Goal: Task Accomplishment & Management: Manage account settings

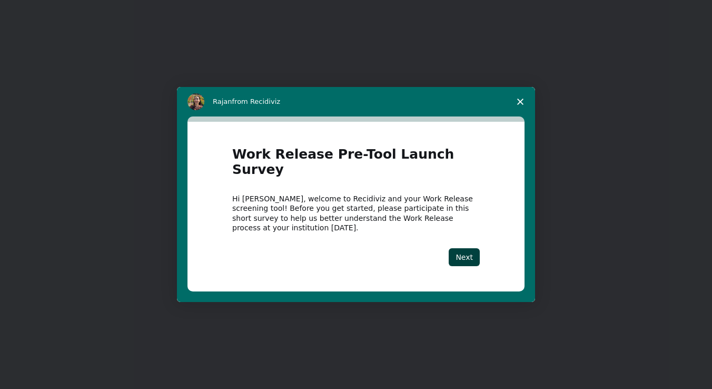
click at [522, 105] on icon "Close survey" at bounding box center [520, 101] width 6 height 6
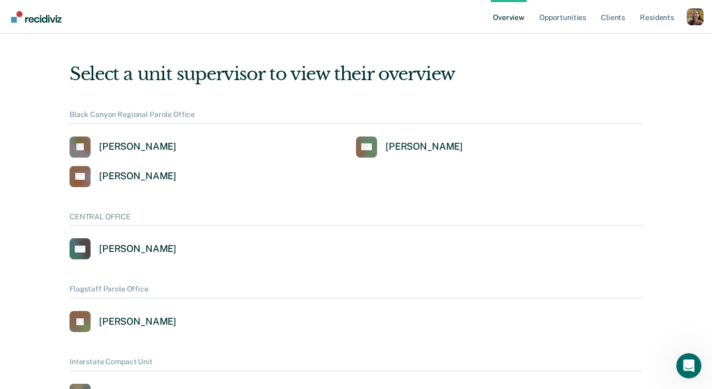
click at [692, 19] on div "Profile dropdown button" at bounding box center [695, 16] width 17 height 17
click at [623, 49] on link "Profile" at bounding box center [653, 48] width 68 height 9
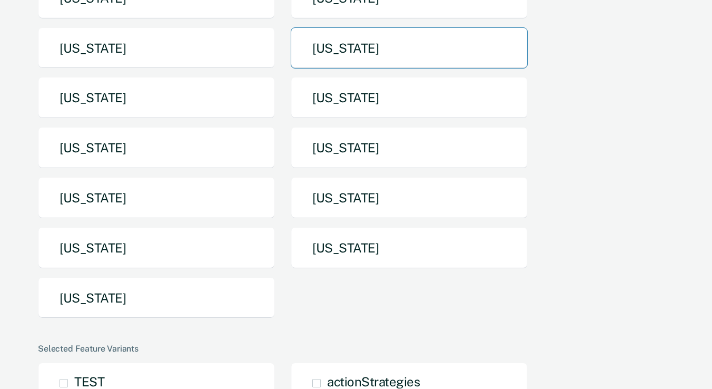
scroll to position [203, 0]
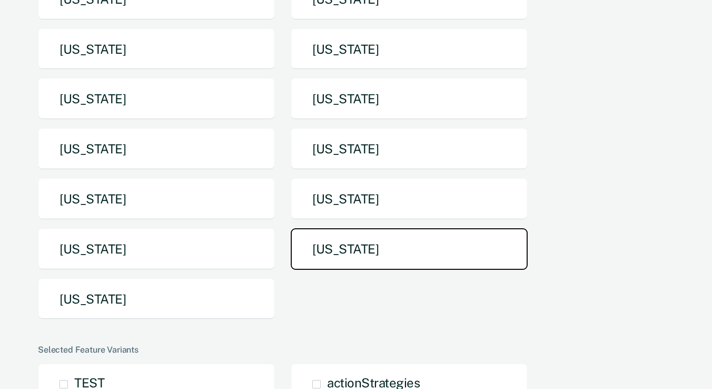
click at [342, 248] on button "[US_STATE]" at bounding box center [409, 249] width 237 height 42
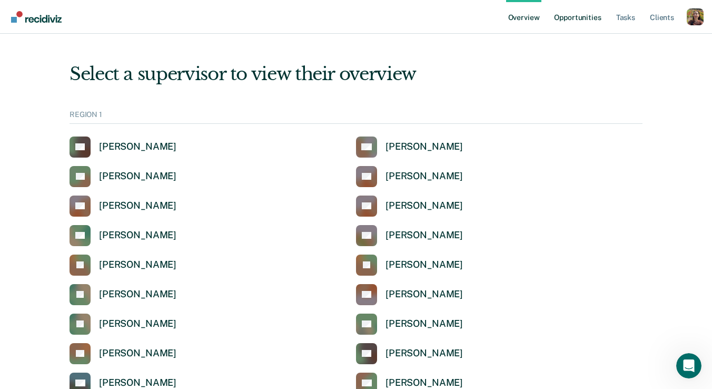
click at [572, 26] on link "Opportunities" at bounding box center [577, 17] width 51 height 34
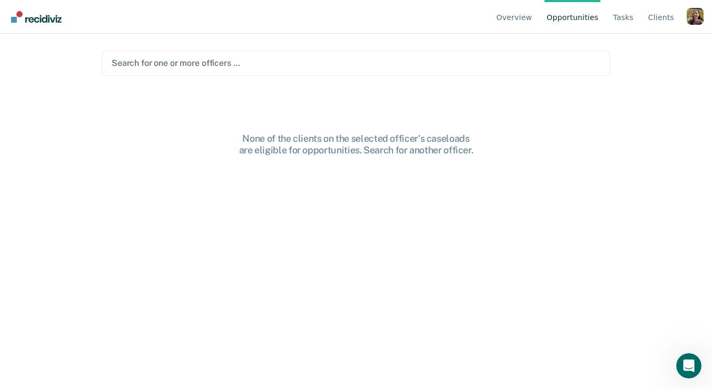
click at [523, 67] on div at bounding box center [356, 63] width 489 height 12
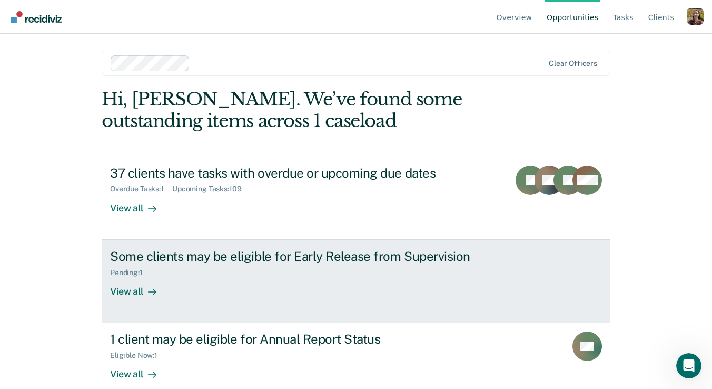
click at [211, 284] on div "Some clients may be eligible for Early Release from Supervision Pending : 1 Vie…" at bounding box center [307, 273] width 395 height 48
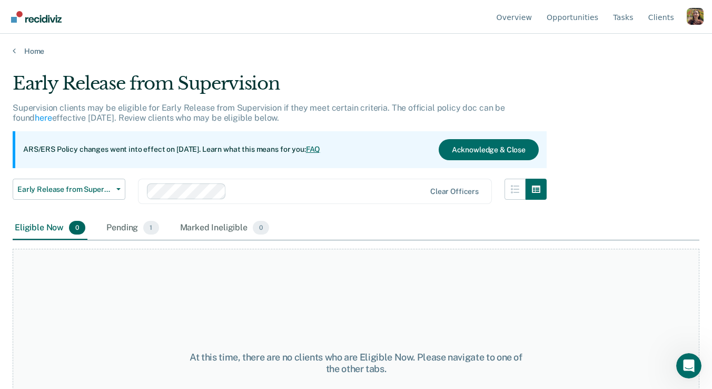
click at [262, 183] on div at bounding box center [286, 191] width 279 height 16
click at [346, 205] on div "Early Release from Supervision Early Release from Supervision Annual Report Sta…" at bounding box center [280, 197] width 534 height 38
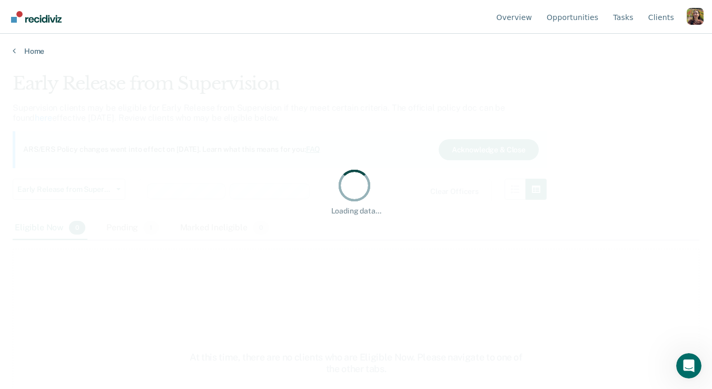
click at [356, 190] on div at bounding box center [354, 184] width 39 height 39
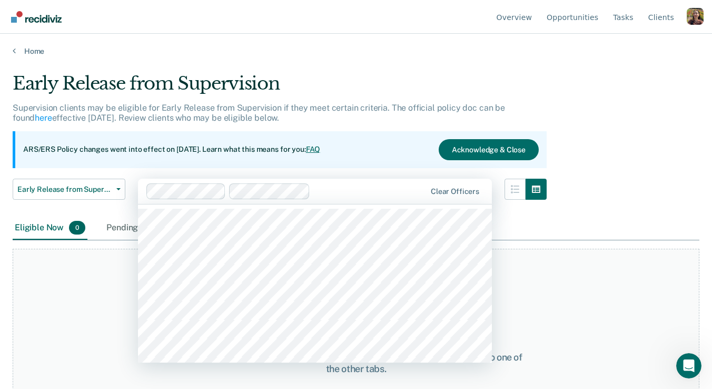
click at [350, 192] on div at bounding box center [369, 191] width 111 height 12
click at [412, 194] on div at bounding box center [409, 191] width 32 height 12
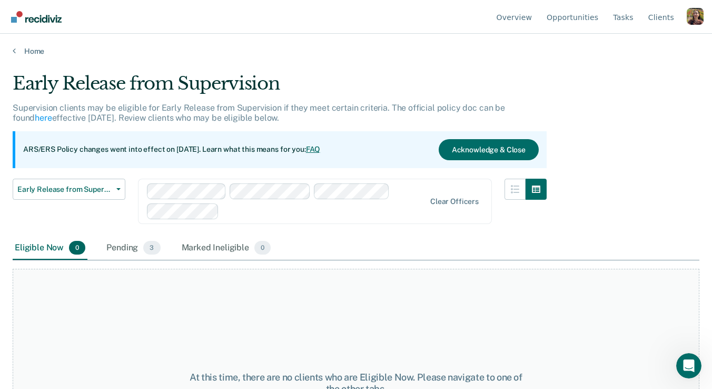
click at [410, 205] on div at bounding box center [324, 211] width 202 height 12
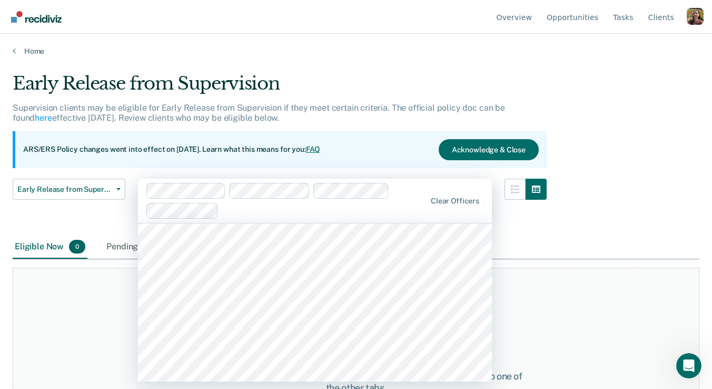
scroll to position [1798, 0]
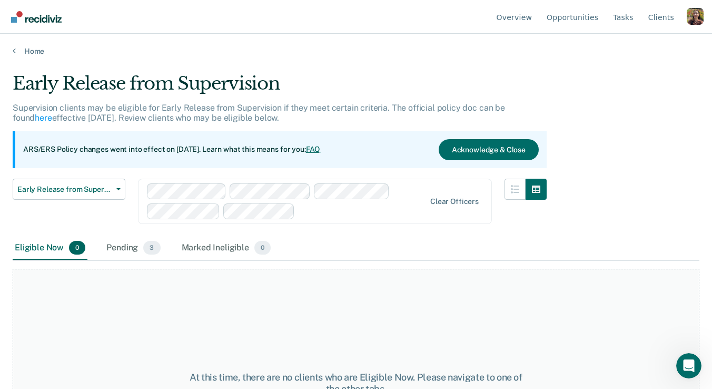
click at [382, 208] on div at bounding box center [361, 211] width 125 height 12
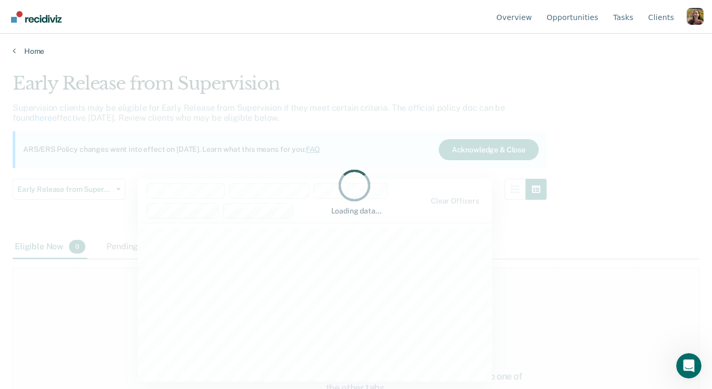
scroll to position [106, 0]
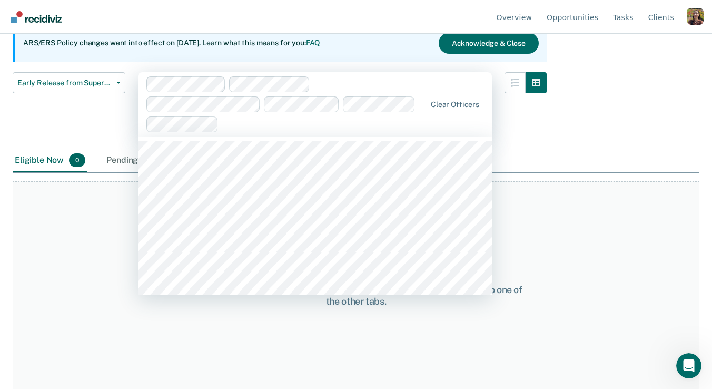
click at [411, 118] on div at bounding box center [324, 124] width 203 height 12
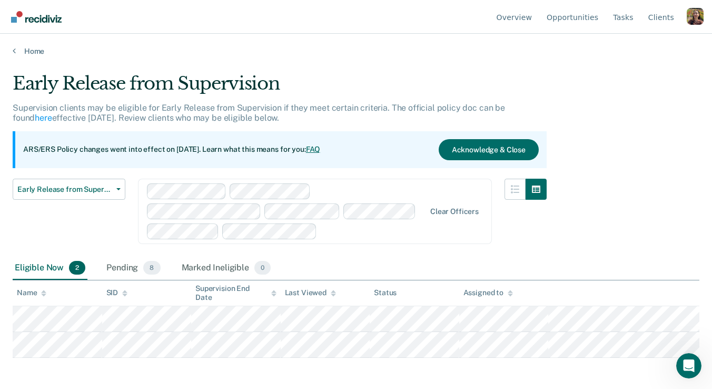
scroll to position [0, 0]
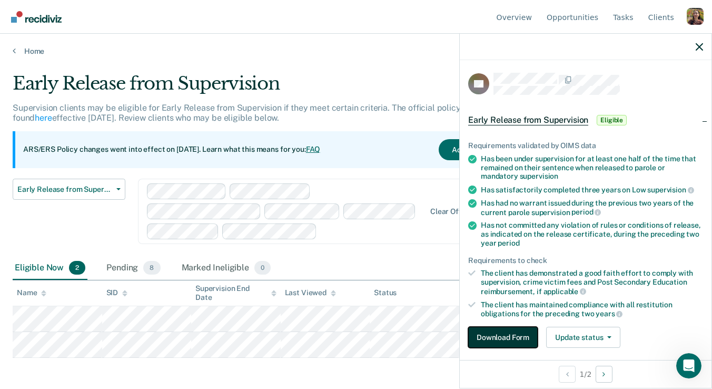
click at [517, 334] on button "Download Form" at bounding box center [502, 336] width 69 height 21
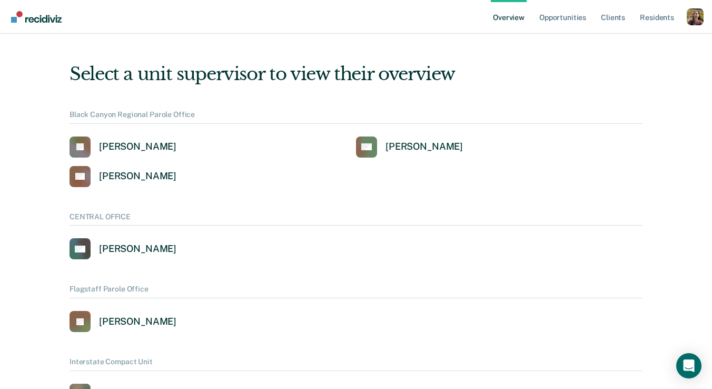
click at [692, 22] on div "Profile dropdown button" at bounding box center [695, 16] width 17 height 17
click at [628, 46] on link "Profile" at bounding box center [653, 48] width 68 height 9
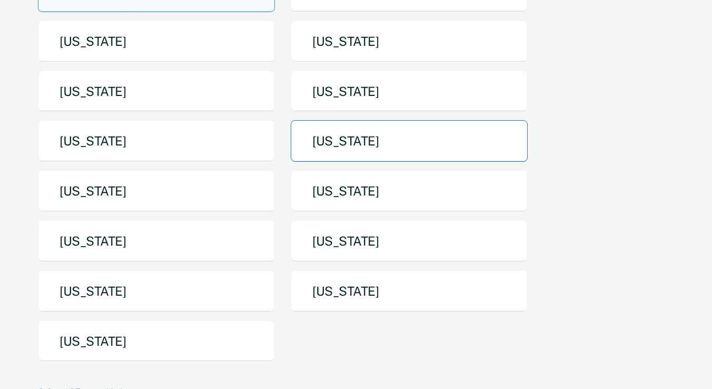
scroll to position [162, 0]
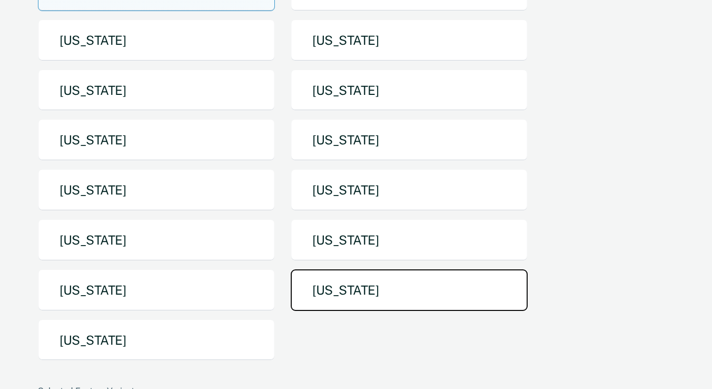
click at [331, 280] on button "[US_STATE]" at bounding box center [409, 290] width 237 height 42
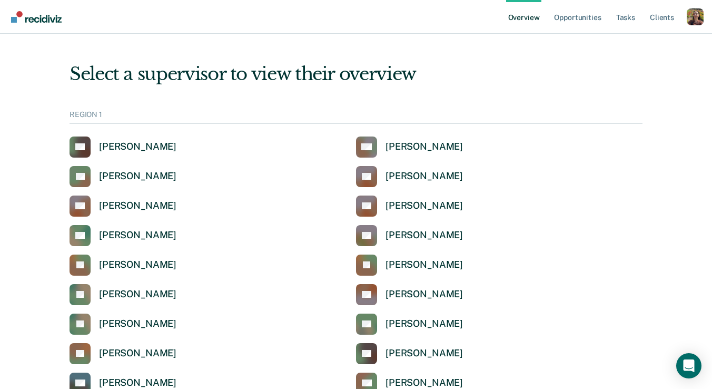
click at [702, 18] on div "Profile dropdown button" at bounding box center [695, 16] width 17 height 17
click at [651, 46] on link "Profile" at bounding box center [653, 48] width 68 height 9
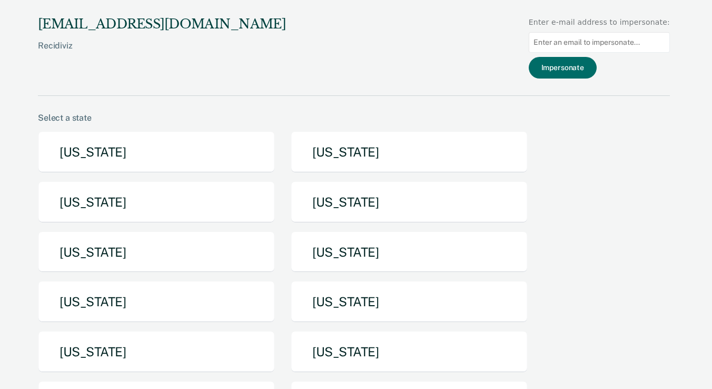
click at [632, 44] on input "Main chart and filter content" at bounding box center [599, 42] width 141 height 21
paste input "shantel.gary@tdcj.texas.gov"
type input "shantel.gary@tdcj.texas.gov"
click at [577, 69] on button "Impersonate" at bounding box center [563, 68] width 68 height 22
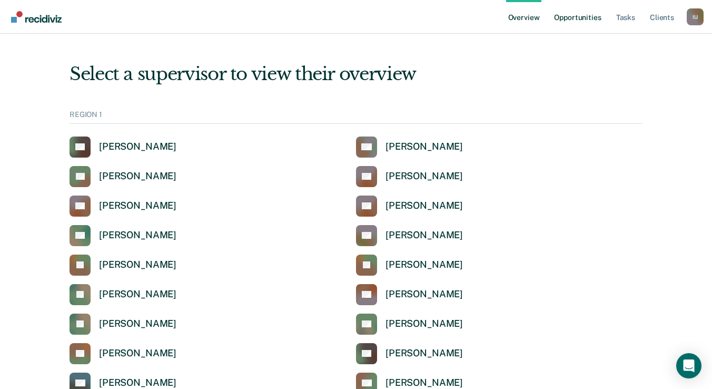
click at [574, 22] on link "Opportunities" at bounding box center [577, 17] width 51 height 34
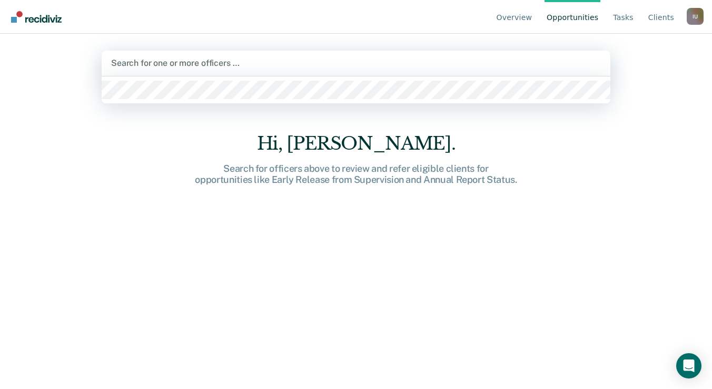
click at [305, 64] on div at bounding box center [356, 63] width 490 height 12
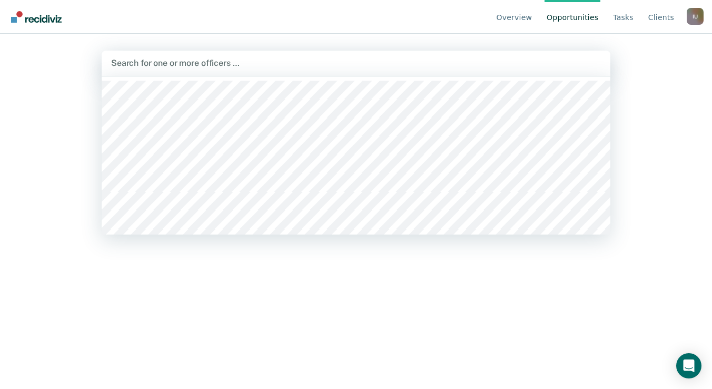
click at [281, 26] on nav "Overview Opportunities Tasks Client s Impersonated User I U Profile How it work…" at bounding box center [355, 16] width 695 height 33
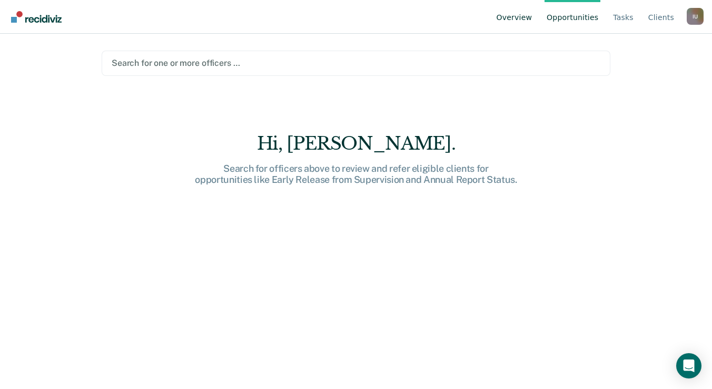
click at [506, 22] on link "Overview" at bounding box center [514, 17] width 40 height 34
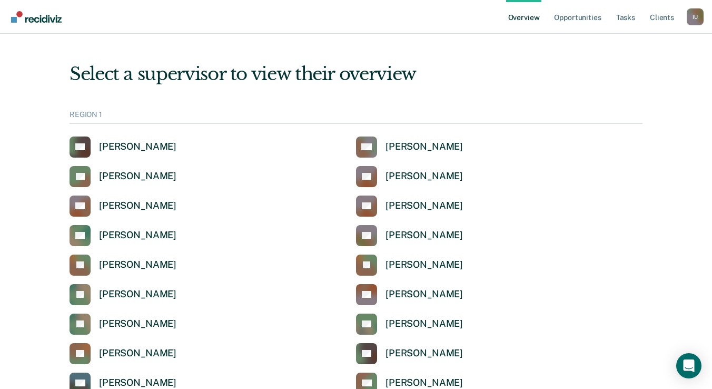
scroll to position [821, 0]
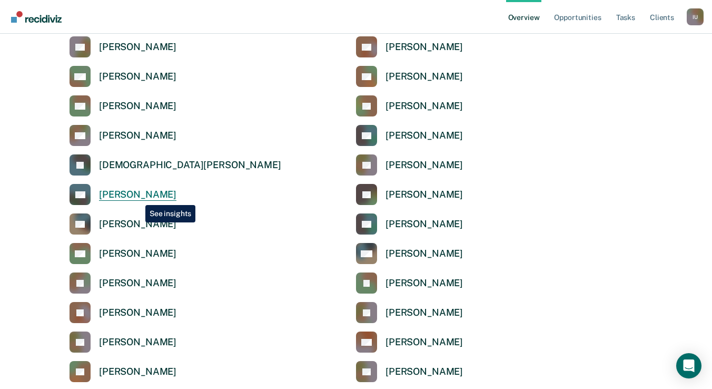
click at [137, 197] on div "Shantel Gary" at bounding box center [137, 194] width 77 height 12
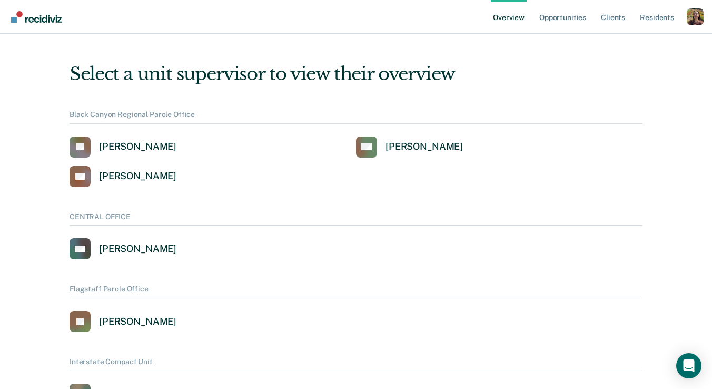
click at [690, 10] on div "Profile dropdown button" at bounding box center [695, 16] width 17 height 17
click at [638, 43] on button "Profile" at bounding box center [653, 48] width 102 height 17
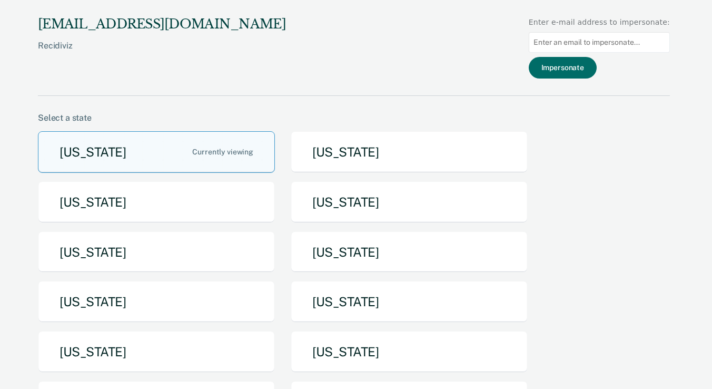
click at [610, 36] on input "Main chart and filter content" at bounding box center [599, 42] width 141 height 21
paste input "melvina.wilson@tdcj.texas.gov"
type input "melvina.wilson@tdcj.texas.gov"
click at [578, 70] on button "Impersonate" at bounding box center [563, 68] width 68 height 22
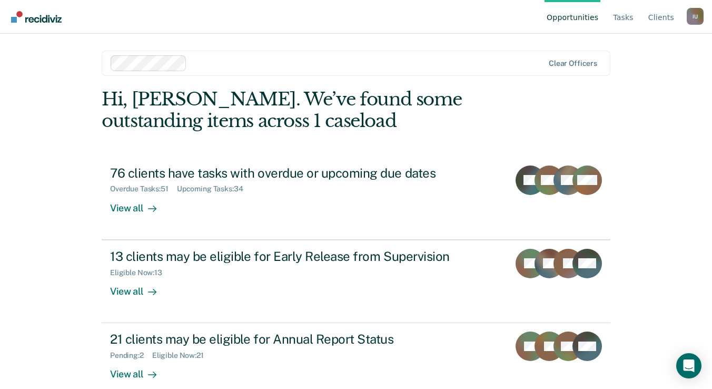
click at [693, 18] on div "I U" at bounding box center [695, 16] width 17 height 17
click at [650, 173] on div "Opportunities Tasks Client s Impersonated User I U Profile How it works Log Out…" at bounding box center [356, 194] width 712 height 389
click at [658, 19] on link "Client s" at bounding box center [661, 17] width 30 height 34
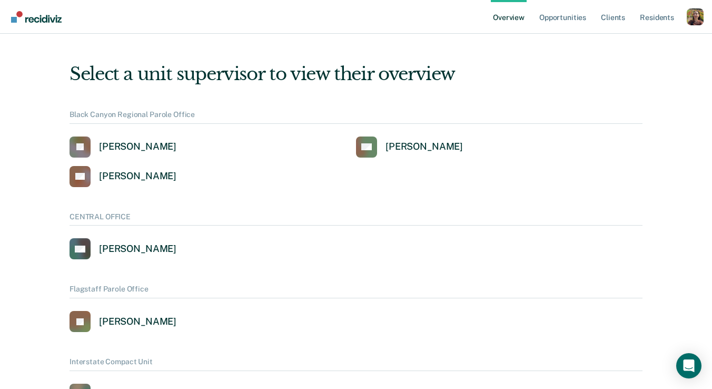
click at [694, 18] on div "Profile dropdown button" at bounding box center [695, 16] width 17 height 17
click at [634, 54] on button "Profile" at bounding box center [653, 48] width 102 height 17
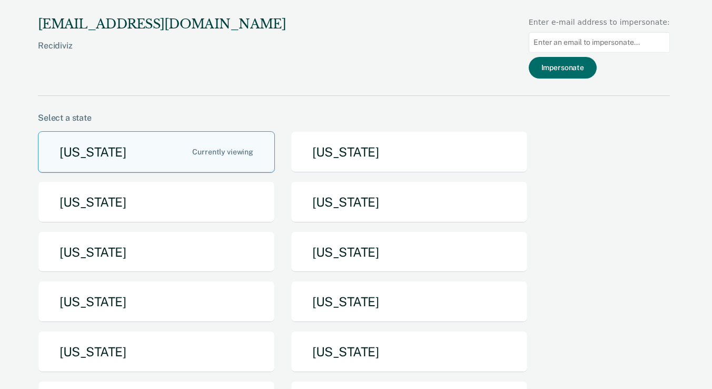
click at [623, 38] on input "Main chart and filter content" at bounding box center [599, 42] width 141 height 21
paste input "Christopher.Valdivia@tdcj.texas.gov"
type input "Christopher.Valdivia@tdcj.texas.gov"
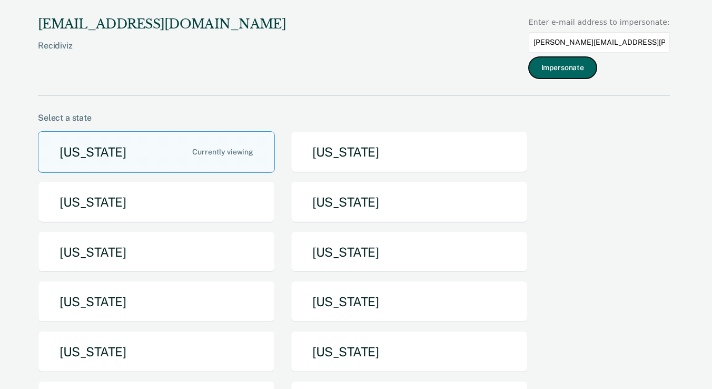
click at [577, 74] on button "Impersonate" at bounding box center [563, 68] width 68 height 22
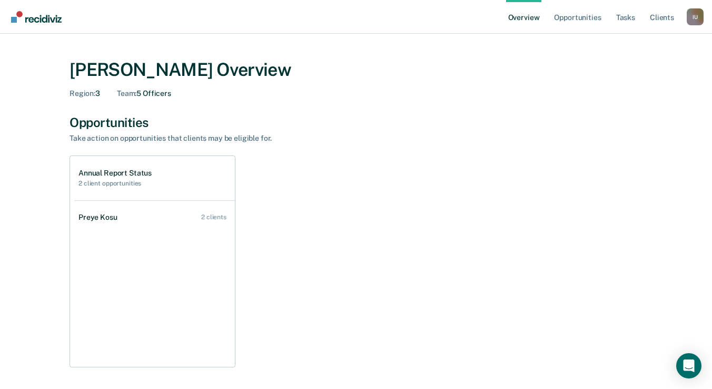
click at [690, 18] on div "I U" at bounding box center [695, 16] width 17 height 17
click at [645, 43] on button "Profile" at bounding box center [653, 48] width 102 height 17
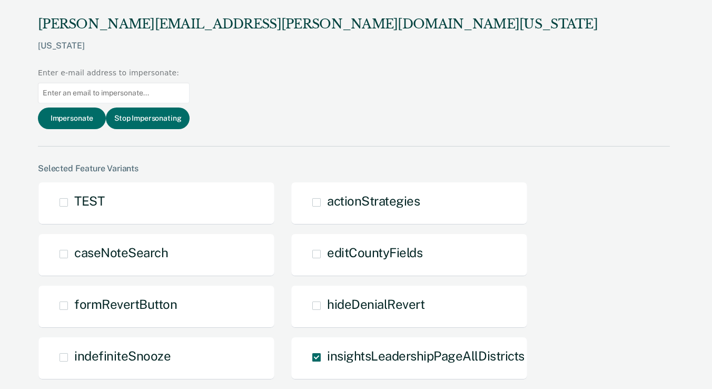
click at [190, 83] on input "Main chart and filter content" at bounding box center [114, 93] width 152 height 21
paste input "The client was a transfer from a different office, and the former PO conducted …"
type input "The client was a transfer from a different office, and the former PO conducted …"
paste input "Greer.Evans@tdcj.texas.gov"
type input "Greer.Evans@tdcj.texas.gov"
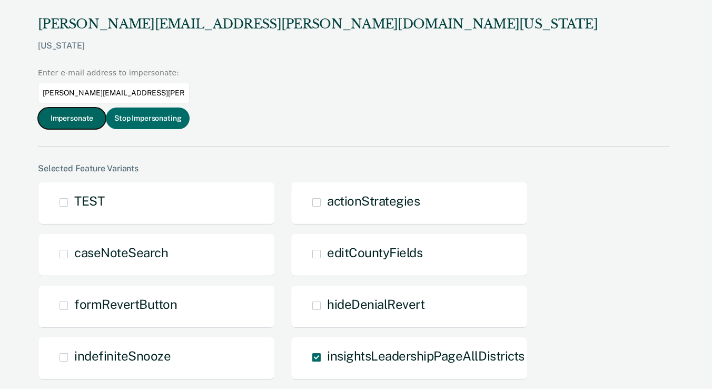
click at [106, 107] on button "Impersonate" at bounding box center [72, 118] width 68 height 22
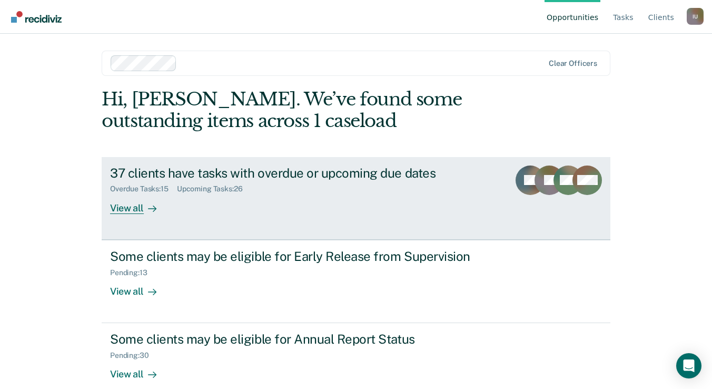
click at [405, 181] on div "Overdue Tasks : 15 Upcoming Tasks : 26" at bounding box center [295, 186] width 370 height 13
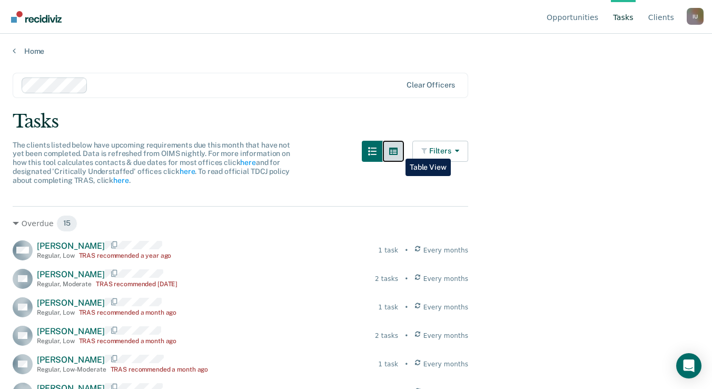
click at [397, 151] on icon "button" at bounding box center [393, 150] width 8 height 7
click at [391, 142] on button "button" at bounding box center [393, 151] width 21 height 21
click at [398, 154] on button "button" at bounding box center [393, 151] width 21 height 21
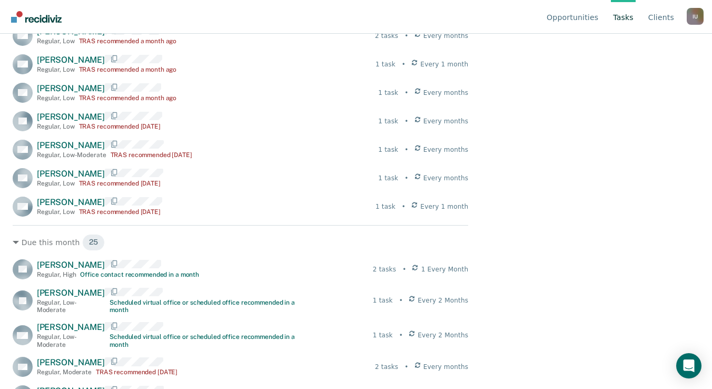
scroll to position [442, 0]
click at [58, 196] on div "WW Willie Williams Regular , Low TRAS recommended a year ago 1 task • Every mon…" at bounding box center [240, 7] width 455 height 418
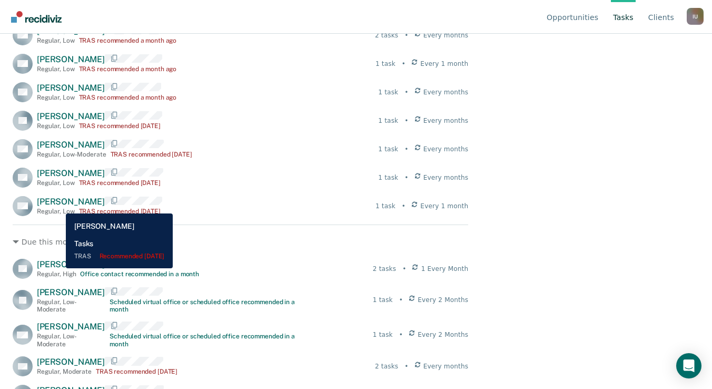
click at [58, 205] on span "Norman Harris" at bounding box center [71, 201] width 68 height 10
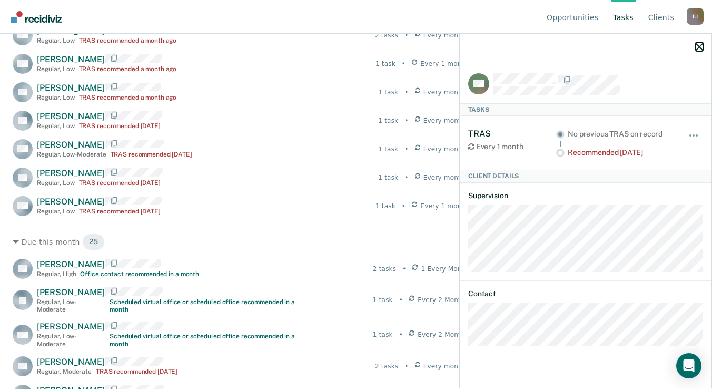
click at [700, 43] on button "button" at bounding box center [698, 46] width 7 height 9
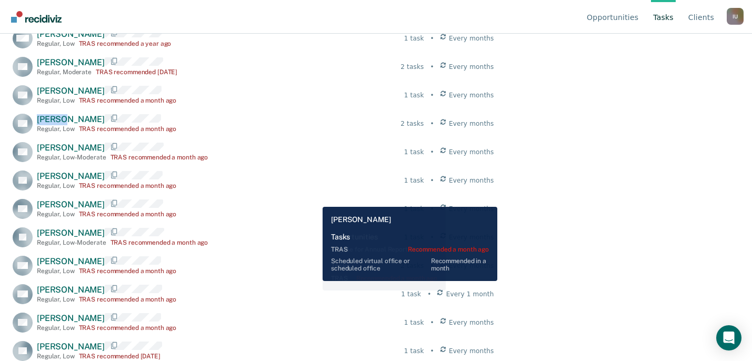
scroll to position [230, 0]
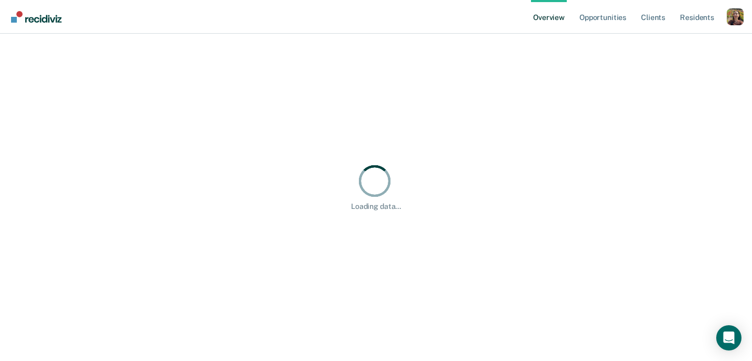
click at [729, 22] on div "Profile dropdown button" at bounding box center [735, 16] width 17 height 17
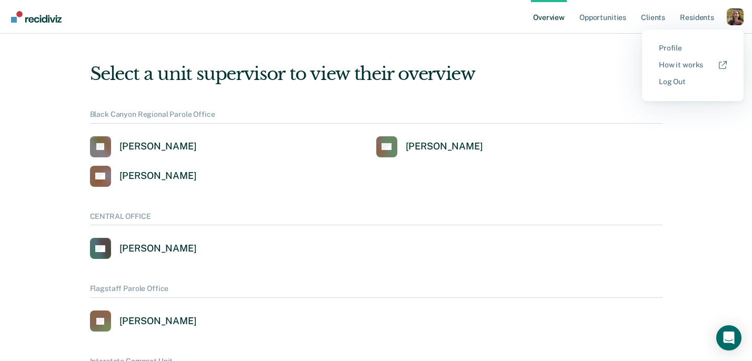
click at [675, 53] on button "Profile" at bounding box center [693, 48] width 102 height 17
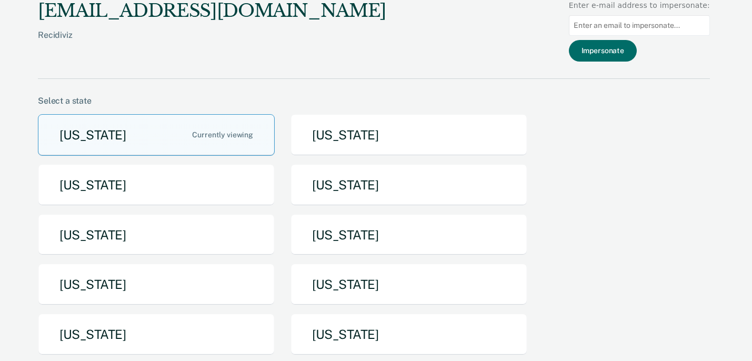
click at [656, 29] on input "Main chart and filter content" at bounding box center [639, 25] width 141 height 21
paste input "venetta.henderson@tdcj.texas.gov"
type input "venetta.henderson@tdcj.texas.gov"
click at [628, 43] on button "Impersonate" at bounding box center [603, 51] width 68 height 22
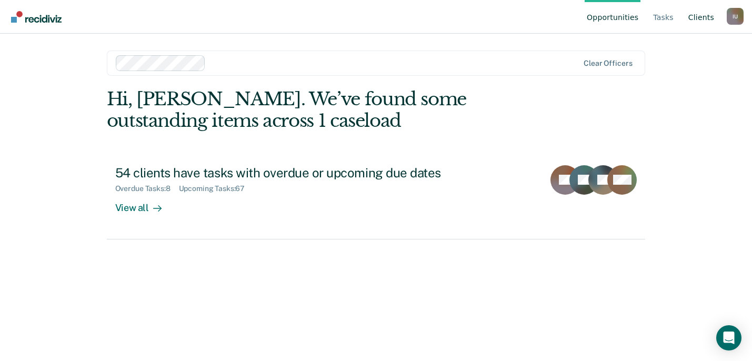
click at [712, 17] on link "Client s" at bounding box center [702, 17] width 30 height 34
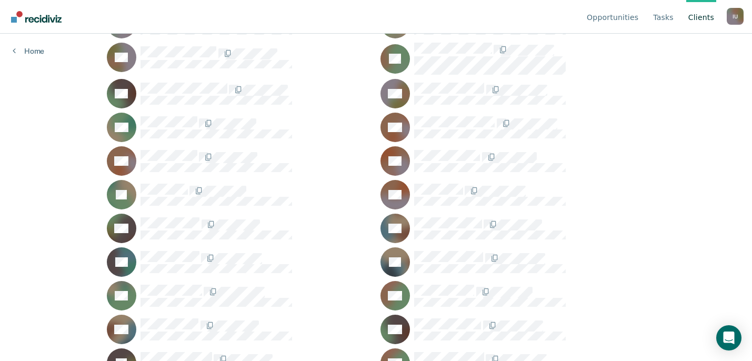
scroll to position [247, 0]
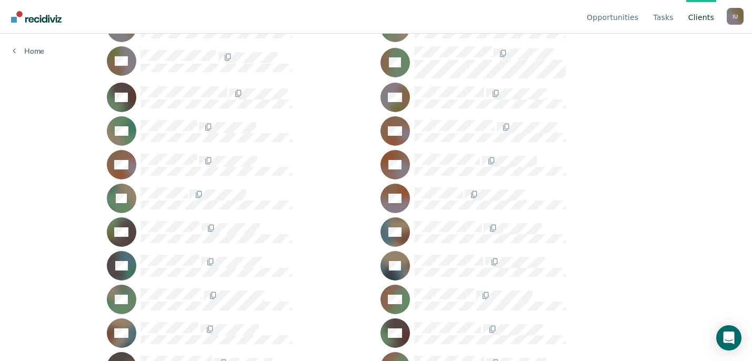
click at [731, 14] on div "I U" at bounding box center [735, 16] width 17 height 17
click at [677, 47] on link "Profile" at bounding box center [693, 49] width 68 height 9
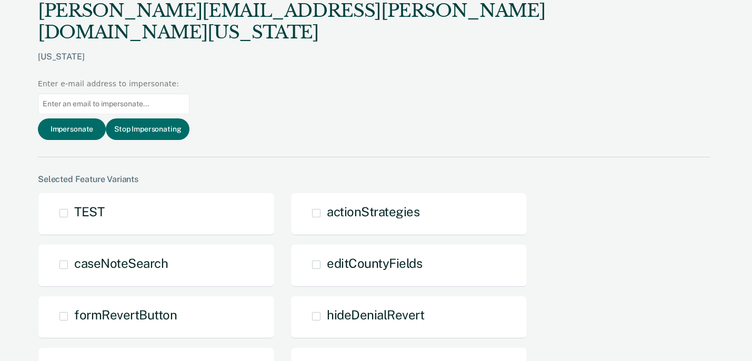
click at [190, 94] on input "Main chart and filter content" at bounding box center [114, 104] width 152 height 21
paste input "daniel.kibler@tdcj.texas.gov"
type input "daniel.kibler@tdcj.texas.gov"
click at [106, 118] on button "Impersonate" at bounding box center [72, 129] width 68 height 22
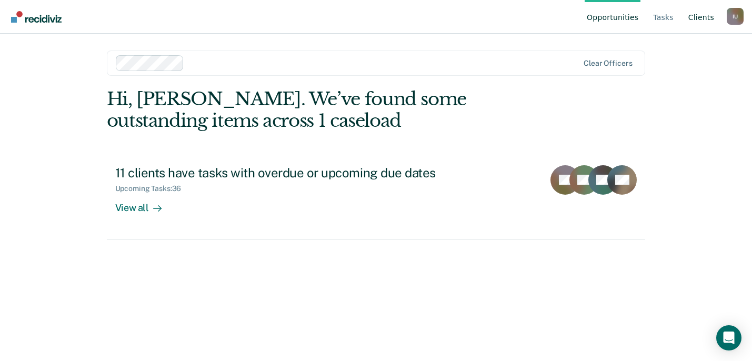
click at [700, 20] on link "Client s" at bounding box center [702, 17] width 30 height 34
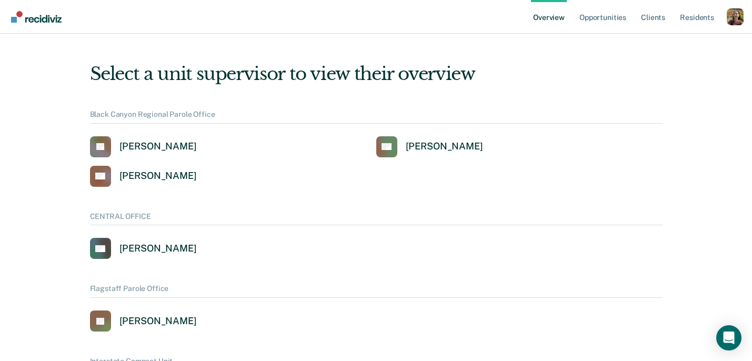
click at [736, 17] on div "Profile dropdown button" at bounding box center [735, 16] width 17 height 17
click at [679, 47] on link "Profile" at bounding box center [693, 48] width 68 height 9
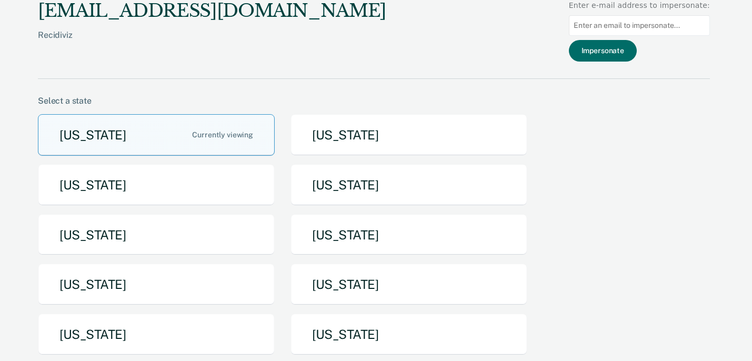
click at [645, 27] on input "Main chart and filter content" at bounding box center [639, 25] width 141 height 21
paste input "[PERSON_NAME][EMAIL_ADDRESS][PERSON_NAME][DOMAIN_NAME][US_STATE]"
type input "[PERSON_NAME][EMAIL_ADDRESS][PERSON_NAME][DOMAIN_NAME][US_STATE]"
click at [598, 57] on button "Impersonate" at bounding box center [603, 51] width 68 height 22
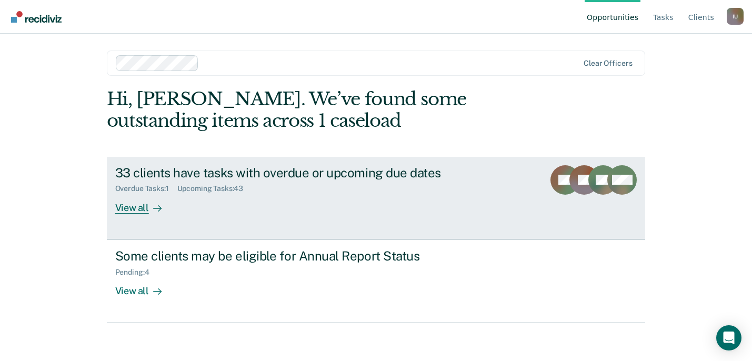
click at [253, 194] on div "33 clients have tasks with overdue or upcoming due dates Overdue Tasks : 1 Upco…" at bounding box center [312, 189] width 395 height 48
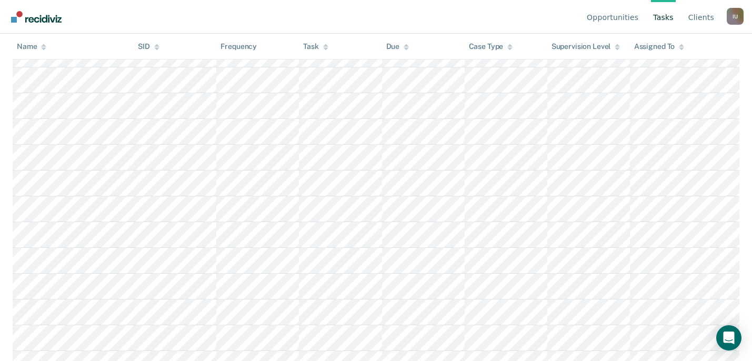
scroll to position [789, 0]
click at [703, 18] on link "Client s" at bounding box center [702, 17] width 30 height 34
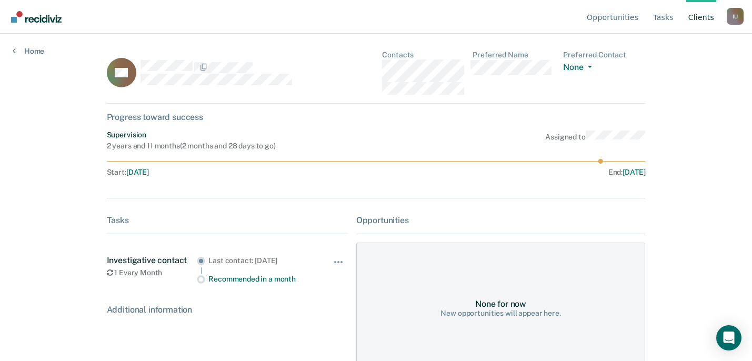
scroll to position [26, 0]
